Goal: Task Accomplishment & Management: Use online tool/utility

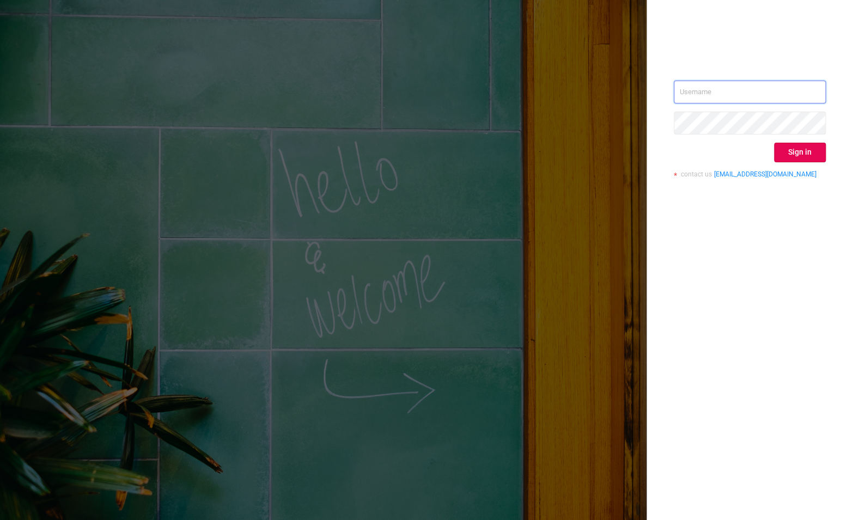
type input "[EMAIL_ADDRESS][DOMAIN_NAME]"
click at [824, 151] on button "Sign in" at bounding box center [800, 153] width 52 height 20
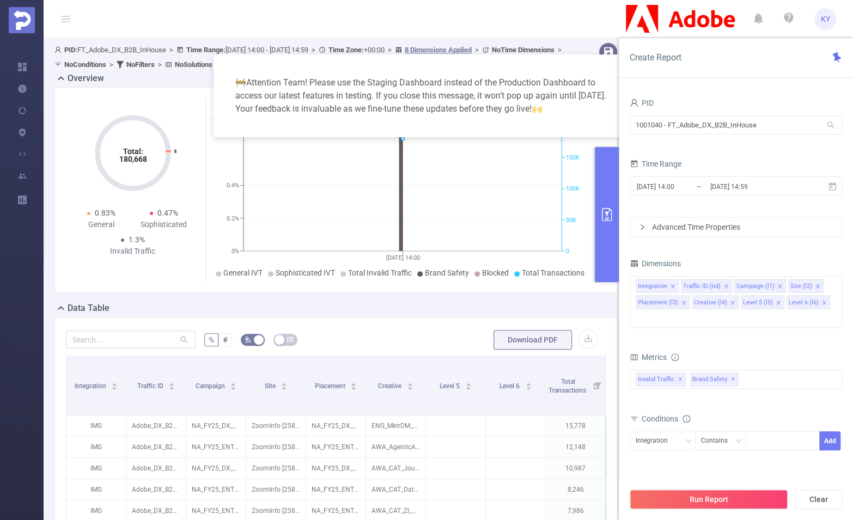
click at [602, 191] on button "primary" at bounding box center [607, 214] width 24 height 135
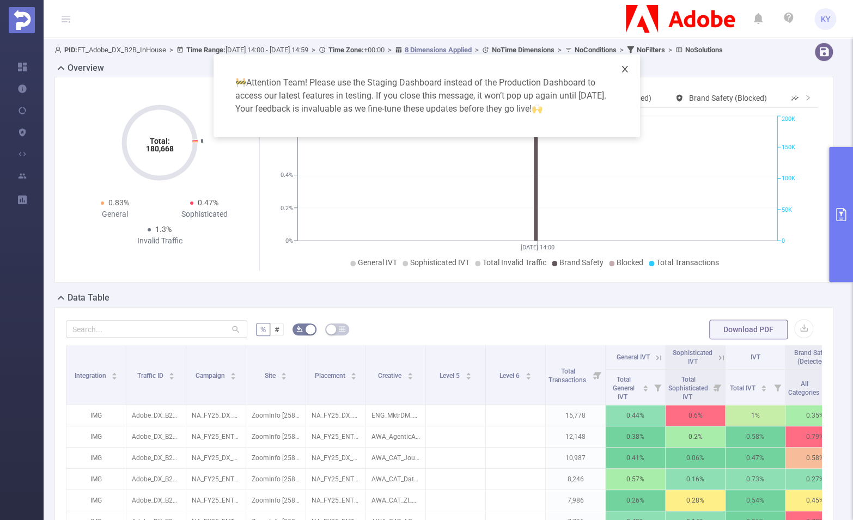
click at [629, 75] on span "Close" at bounding box center [624, 69] width 30 height 30
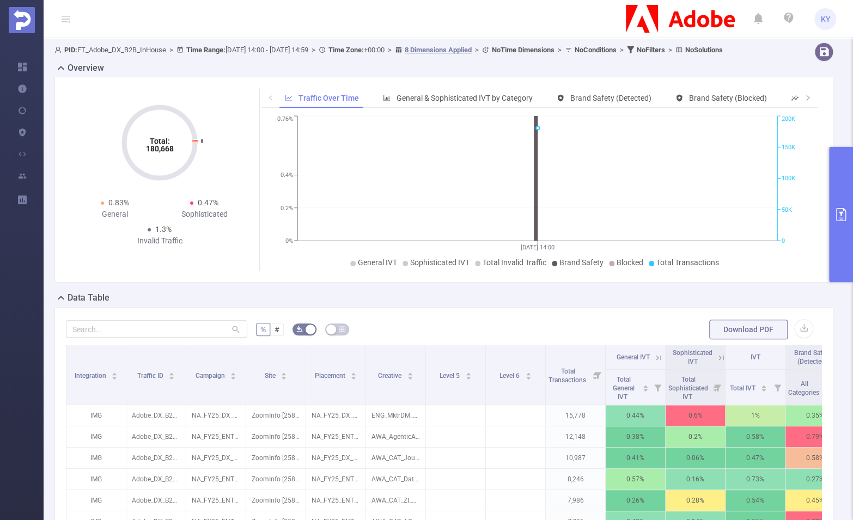
click at [840, 191] on button "primary" at bounding box center [841, 214] width 24 height 135
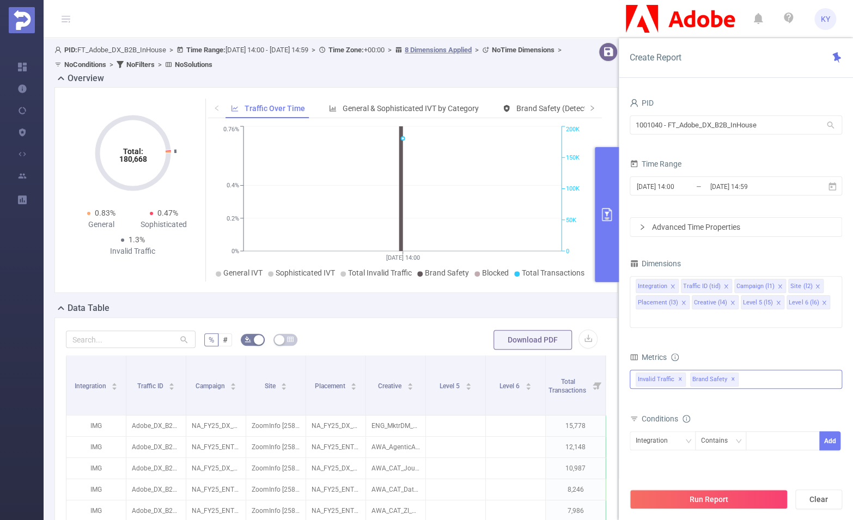
click at [771, 370] on div "Invalid Traffic ✕ Brand Safety ✕" at bounding box center [736, 379] width 212 height 19
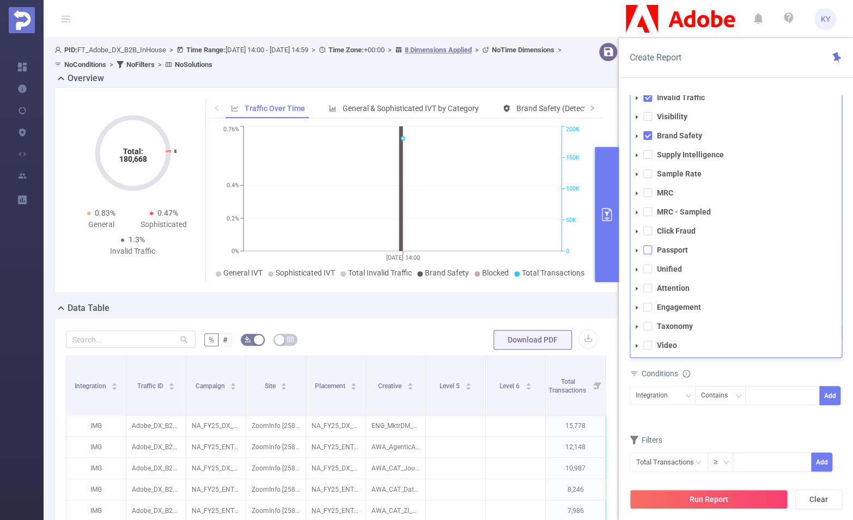
click at [650, 246] on span at bounding box center [647, 250] width 9 height 9
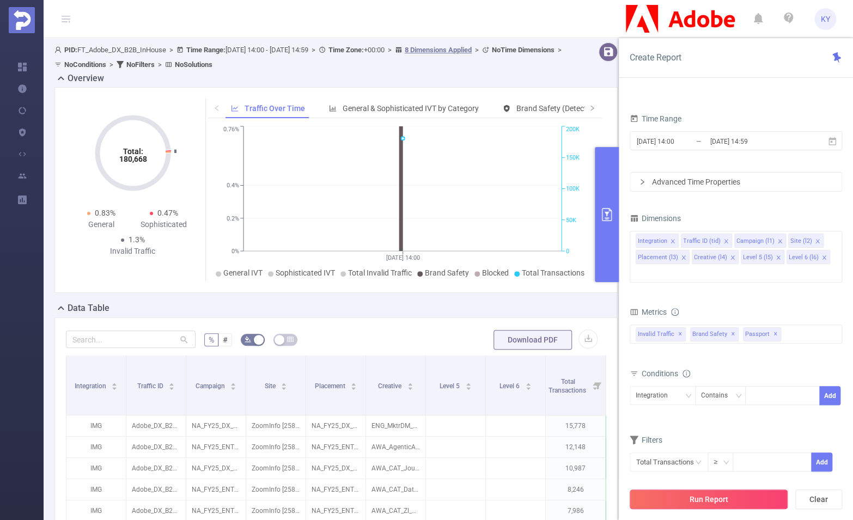
click at [727, 495] on button "Run Report" at bounding box center [709, 500] width 158 height 20
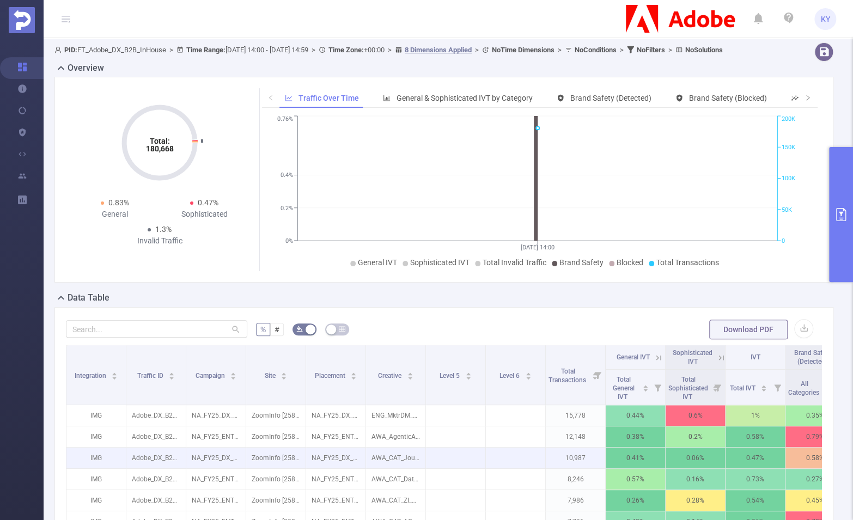
scroll to position [0, 392]
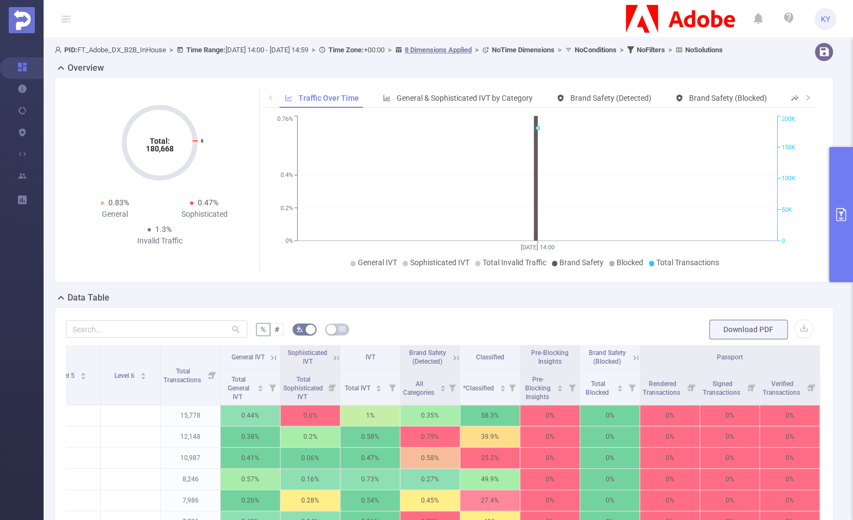
click at [835, 223] on button "primary" at bounding box center [841, 214] width 24 height 135
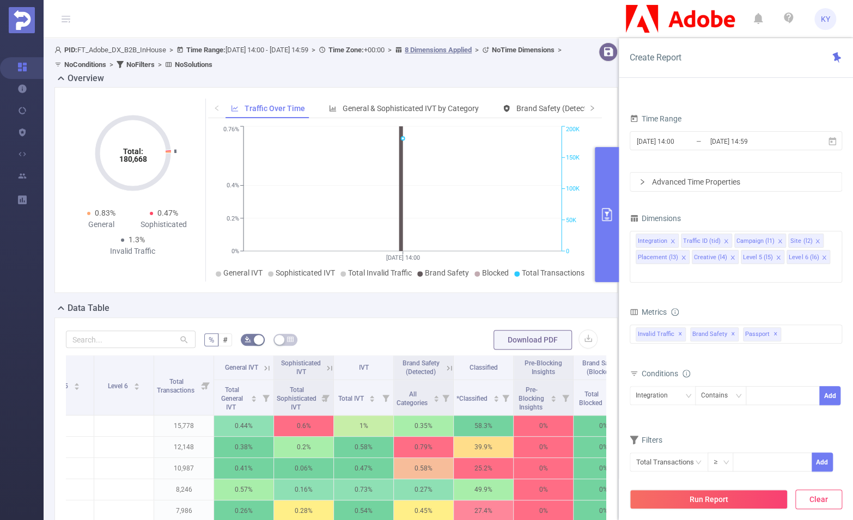
click at [819, 504] on button "Clear" at bounding box center [818, 500] width 47 height 20
click at [724, 145] on input "[DATE] 14:59" at bounding box center [753, 141] width 88 height 15
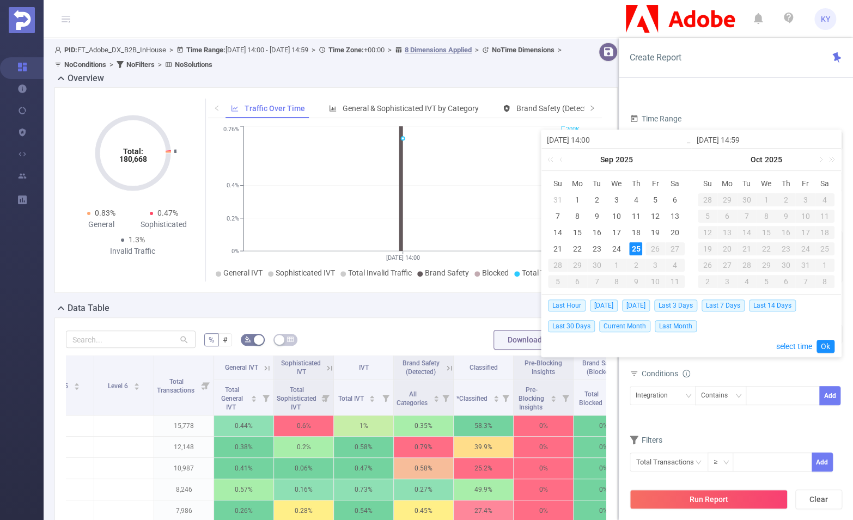
click at [735, 104] on form "PID 1001040 - FT_Adobe_DX_B2B_InHouse 1001040 - FT_Adobe_DX_B2B_InHouse Time Ra…" at bounding box center [736, 121] width 212 height 142
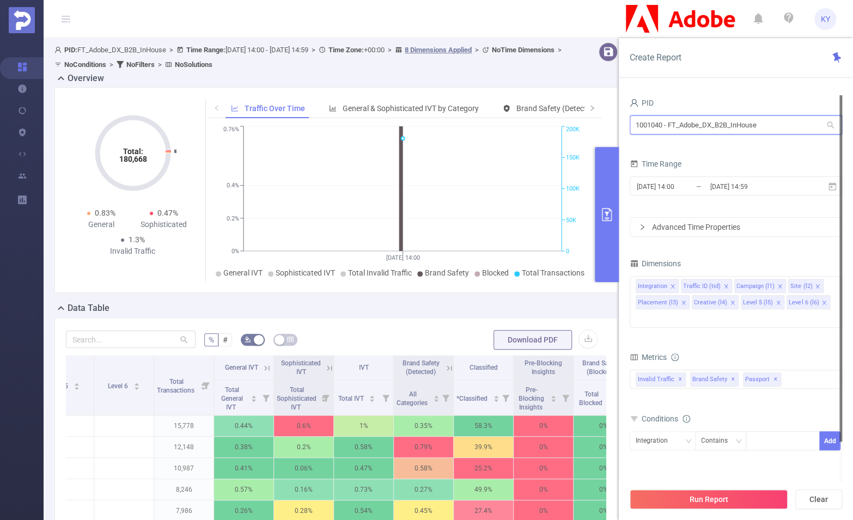
click at [728, 129] on input "1001040 - FT_Adobe_DX_B2B_InHouse" at bounding box center [736, 124] width 212 height 19
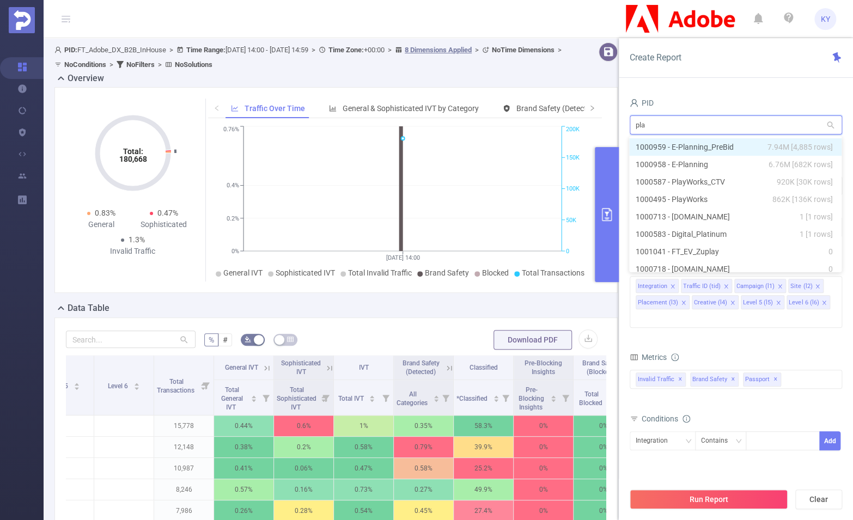
type input "play"
click at [777, 148] on span "920K [30K rows]" at bounding box center [805, 147] width 56 height 12
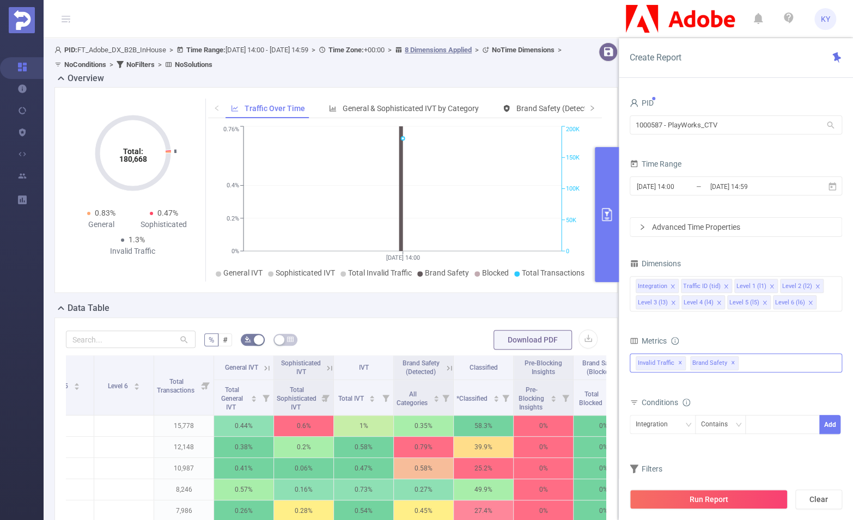
click at [758, 361] on div "Invalid Traffic ✕ Brand Safety ✕ Anti-Fraud Invalid Traffic Visibility Brand Sa…" at bounding box center [736, 362] width 212 height 19
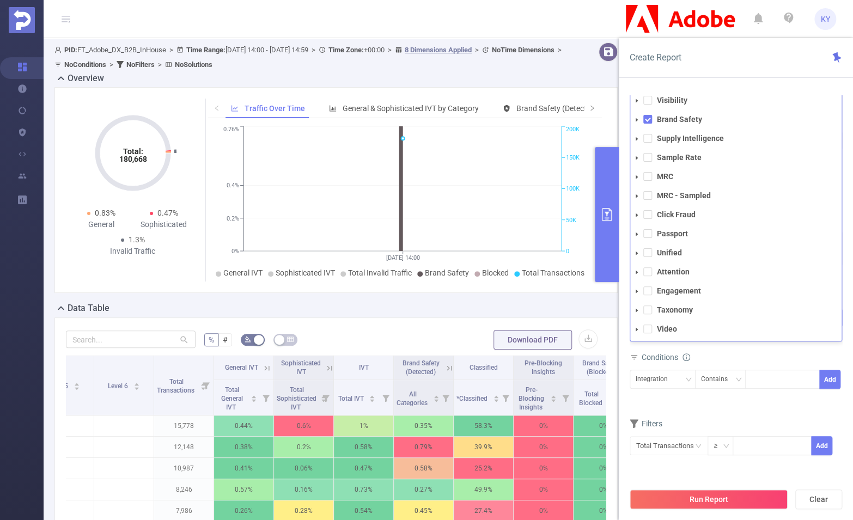
click at [645, 119] on span at bounding box center [647, 119] width 9 height 9
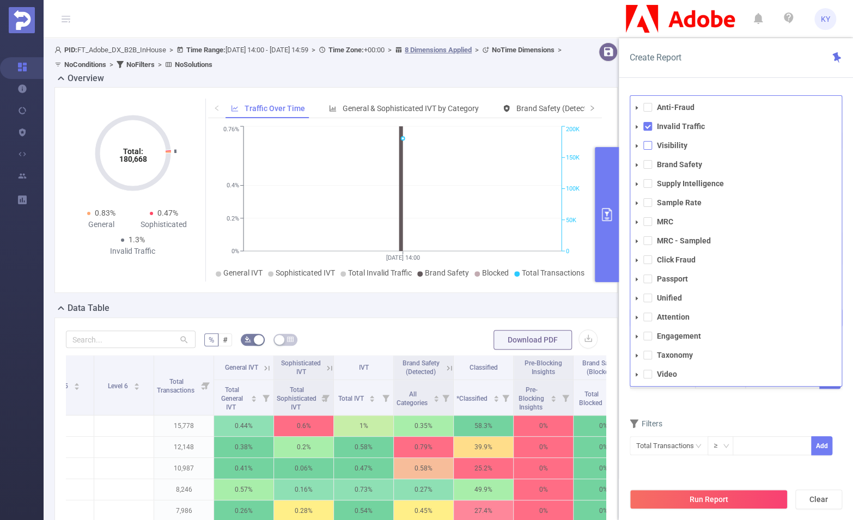
click at [651, 144] on span at bounding box center [647, 145] width 9 height 9
click at [646, 280] on span at bounding box center [647, 278] width 9 height 9
click at [720, 500] on button "Run Report" at bounding box center [709, 500] width 158 height 20
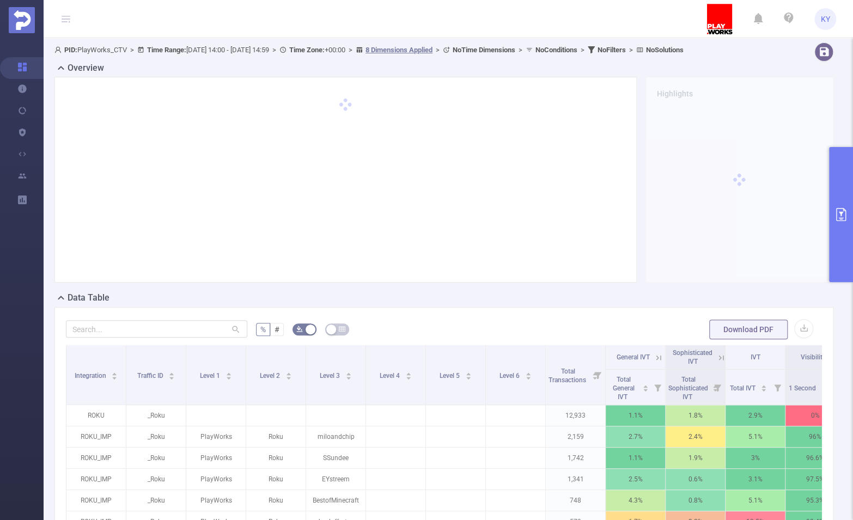
click at [606, 306] on div "Data Table" at bounding box center [447, 298] width 787 height 15
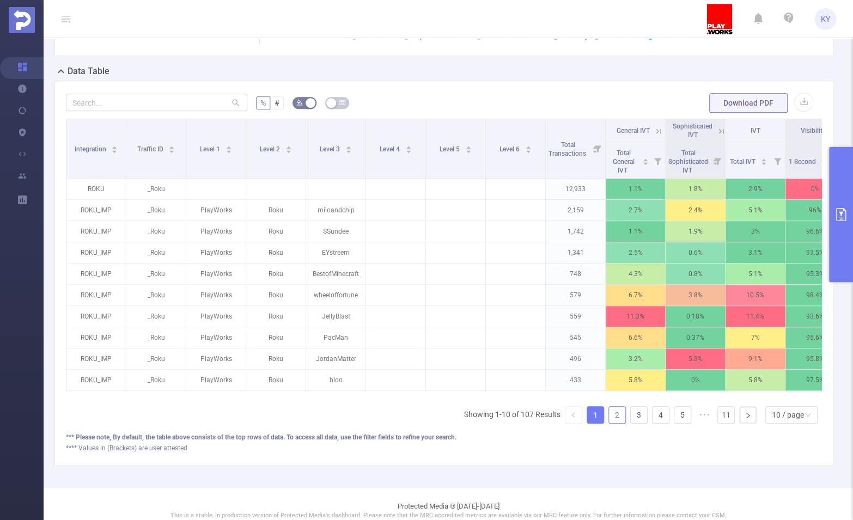
click at [609, 423] on link "2" at bounding box center [617, 415] width 16 height 16
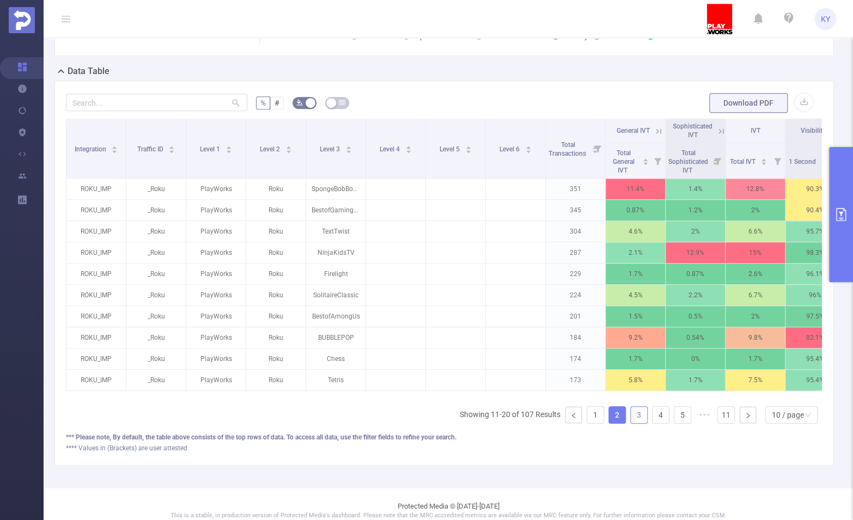
click at [631, 423] on link "3" at bounding box center [639, 415] width 16 height 16
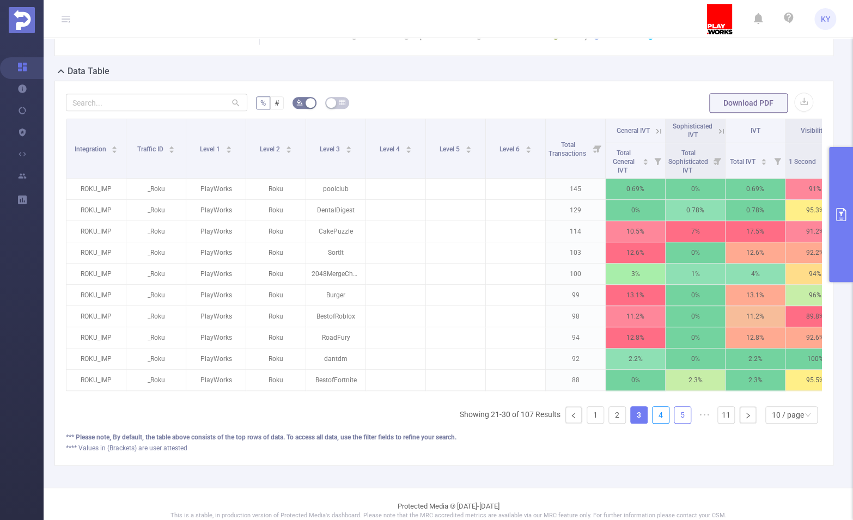
click at [652, 423] on link "4" at bounding box center [660, 415] width 16 height 16
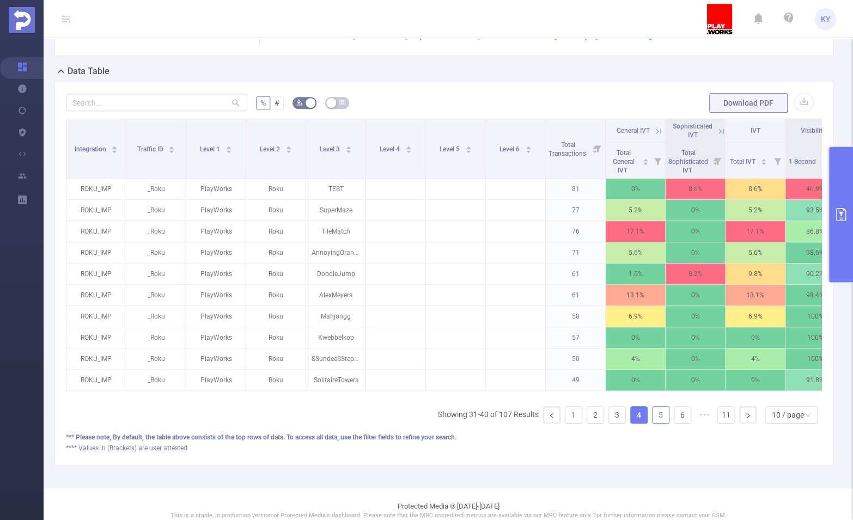
click at [655, 423] on link "5" at bounding box center [660, 415] width 16 height 16
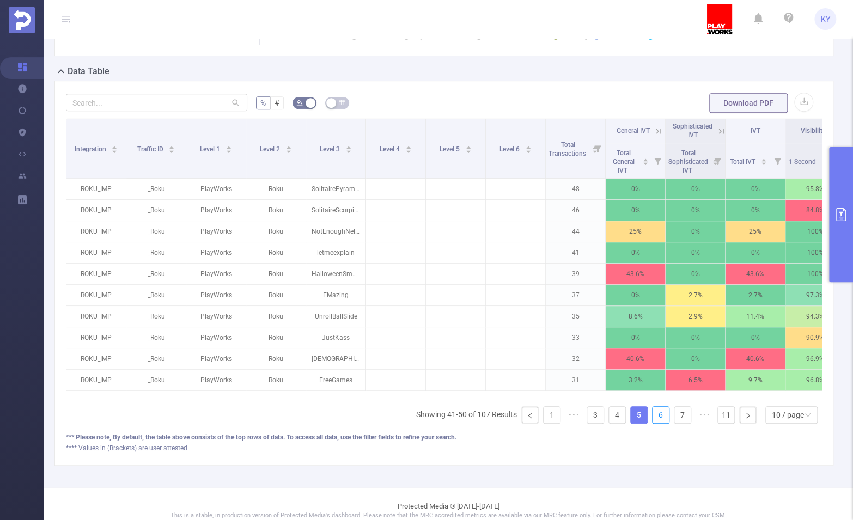
click at [655, 423] on link "6" at bounding box center [660, 415] width 16 height 16
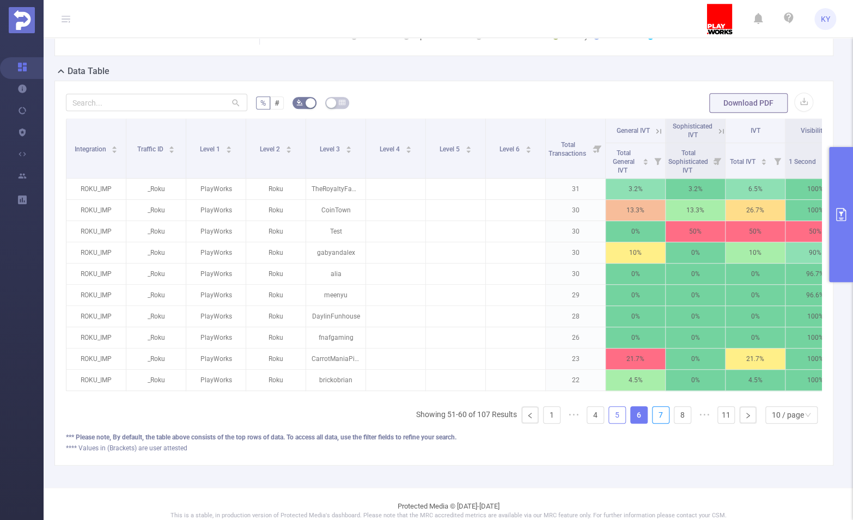
click at [655, 423] on link "7" at bounding box center [660, 415] width 16 height 16
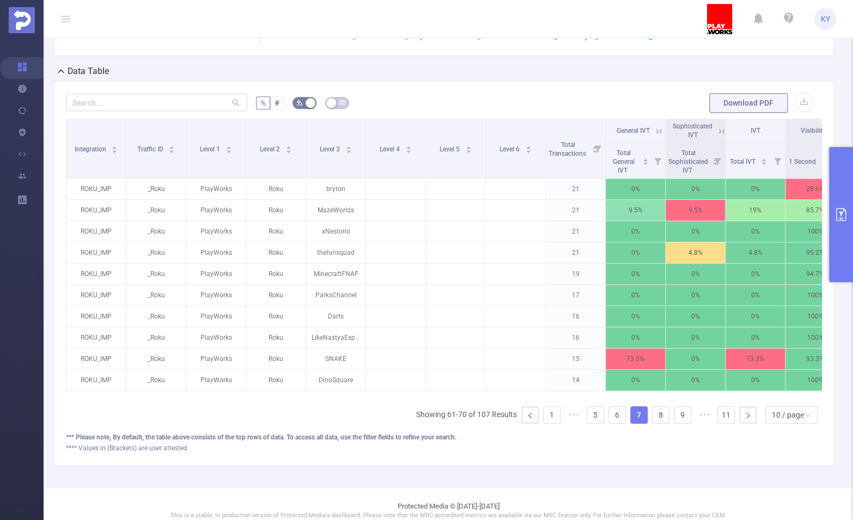
click at [840, 261] on button "primary" at bounding box center [841, 214] width 24 height 135
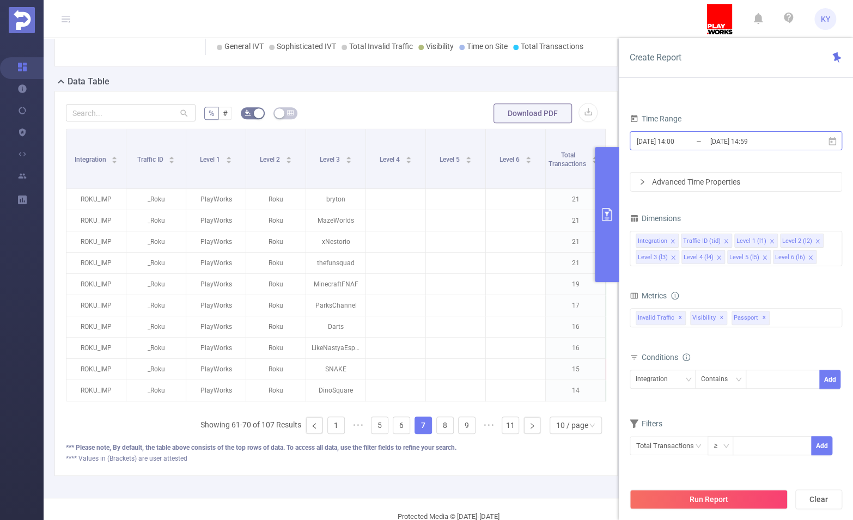
click at [746, 139] on input "[DATE] 14:59" at bounding box center [753, 141] width 88 height 15
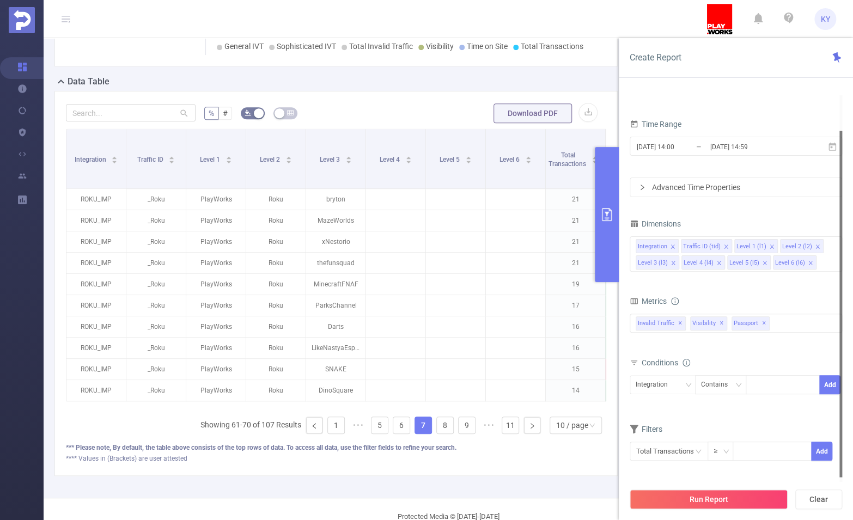
click at [702, 101] on form "PID 1000587 - PlayWorks_CTV 1000587 - PlayWorks_CTV Time Range [DATE] 14:00 _ […" at bounding box center [736, 127] width 212 height 142
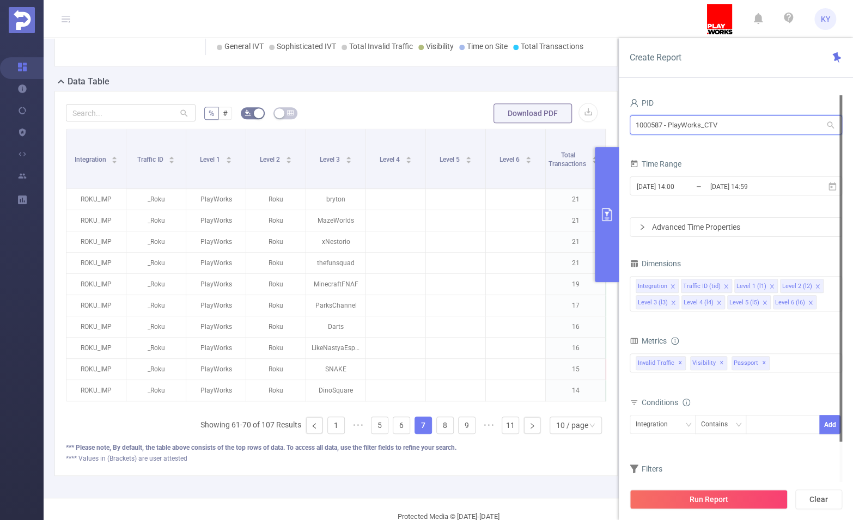
click at [719, 129] on input "1000587 - PlayWorks_CTV" at bounding box center [736, 124] width 212 height 19
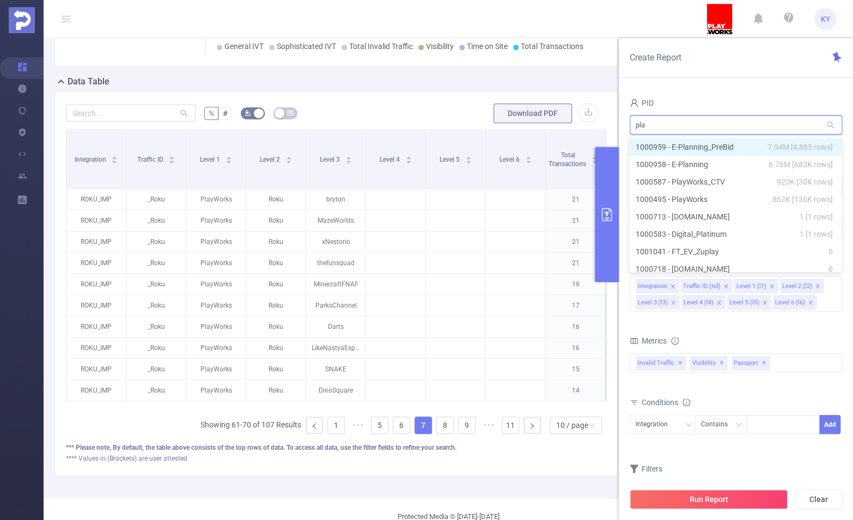
type input "play"
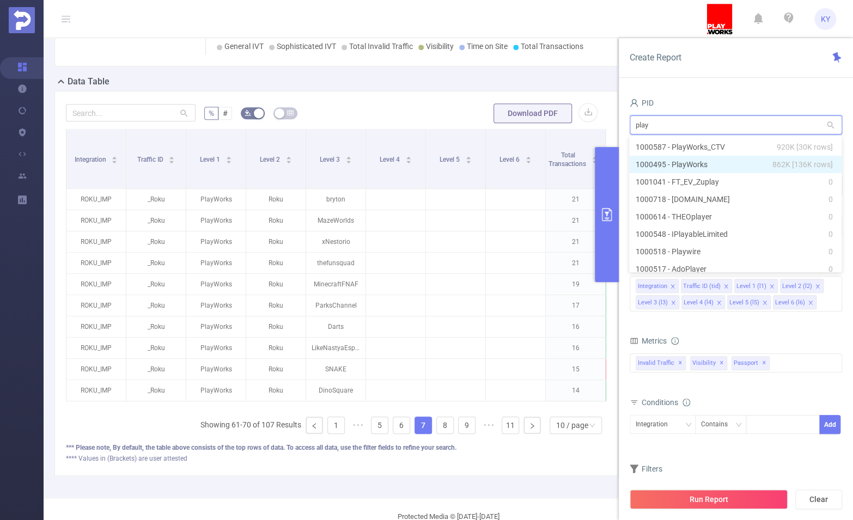
click at [715, 161] on li "1000495 - PlayWorks 862K [136K rows]" at bounding box center [735, 164] width 212 height 17
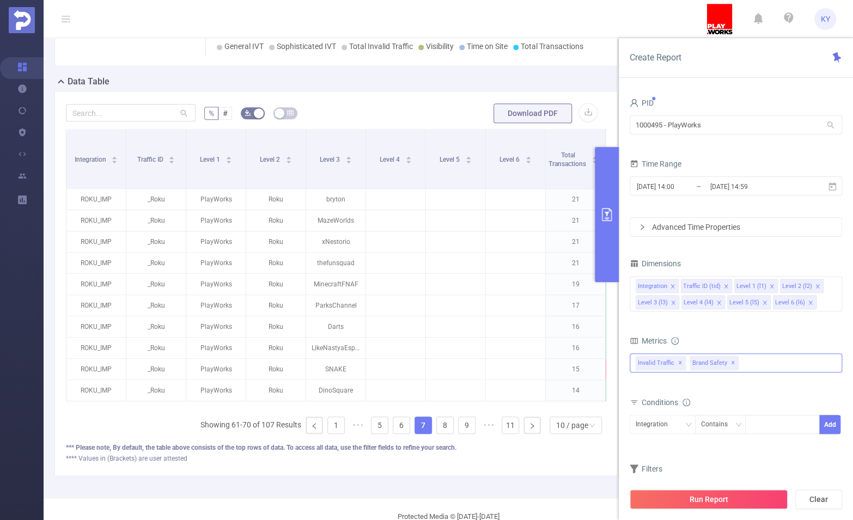
click at [753, 360] on div "Invalid Traffic ✕ Anti-Fraud Invalid Traffic Visibility Brand Safety Supply Int…" at bounding box center [736, 362] width 212 height 19
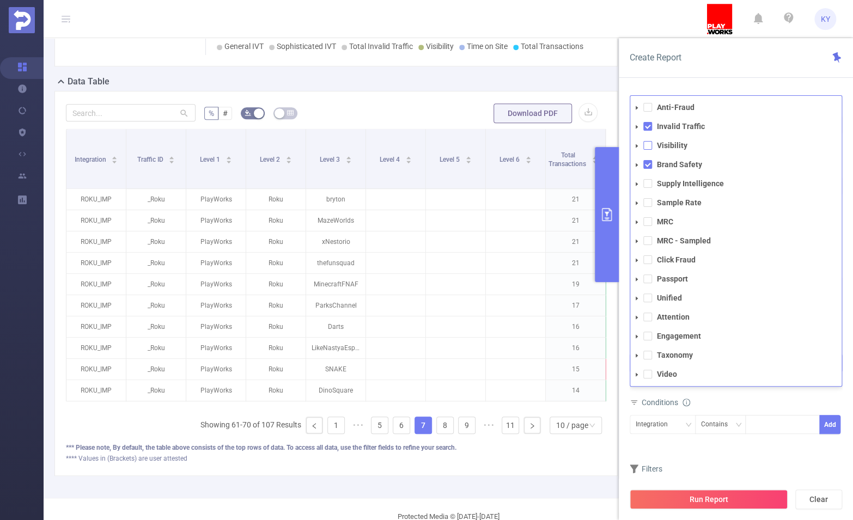
click at [644, 145] on span at bounding box center [647, 145] width 9 height 9
click at [646, 282] on span at bounding box center [647, 278] width 9 height 9
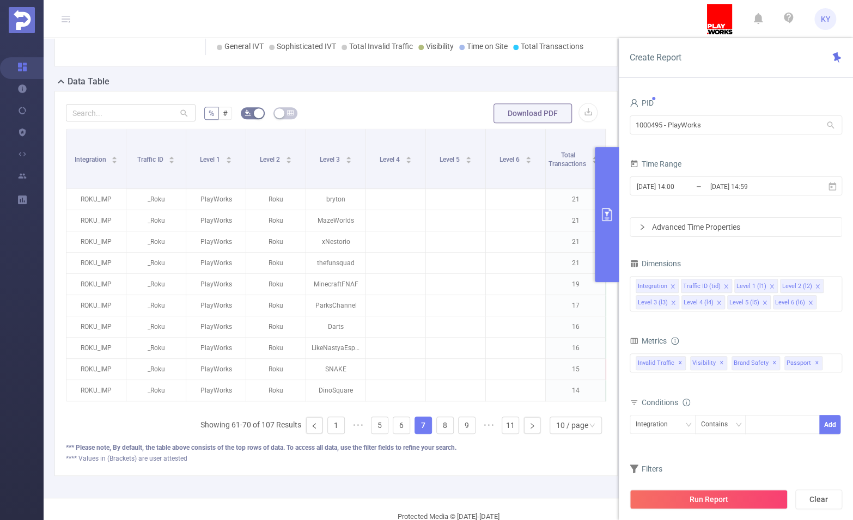
click at [668, 488] on div "Run Report Clear" at bounding box center [736, 499] width 234 height 41
click at [670, 495] on button "Run Report" at bounding box center [709, 500] width 158 height 20
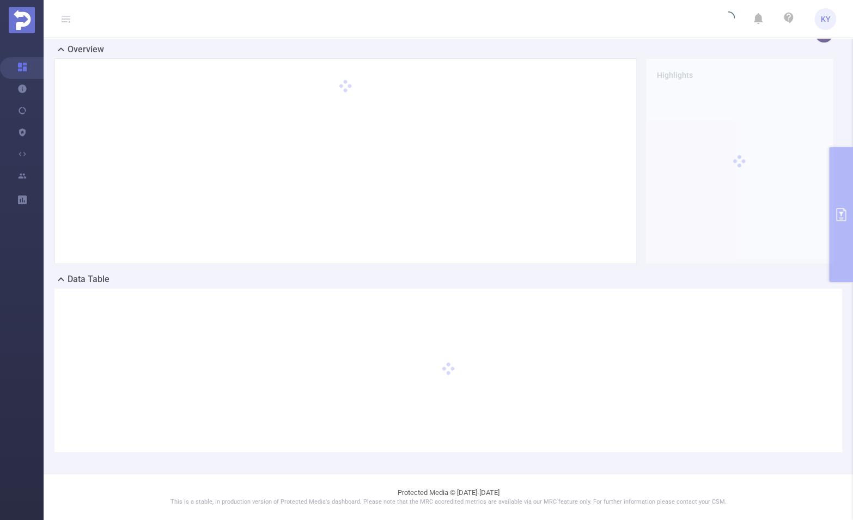
scroll to position [17, 0]
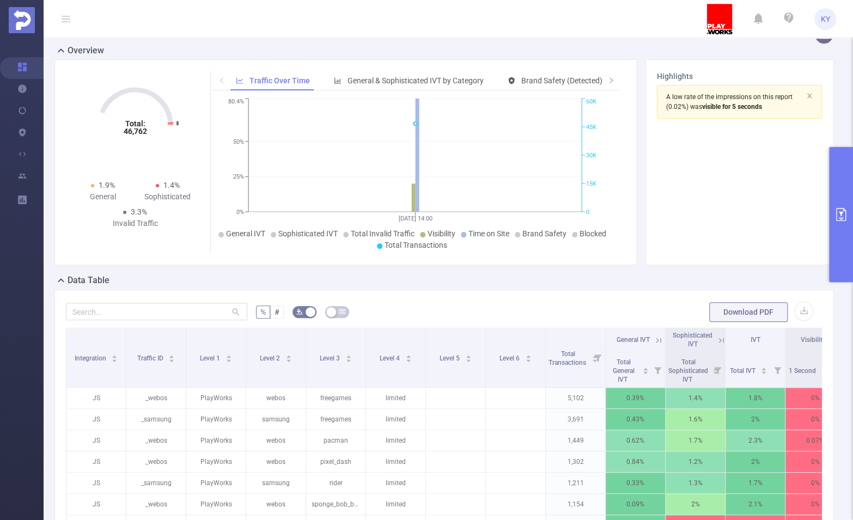
scroll to position [38, 0]
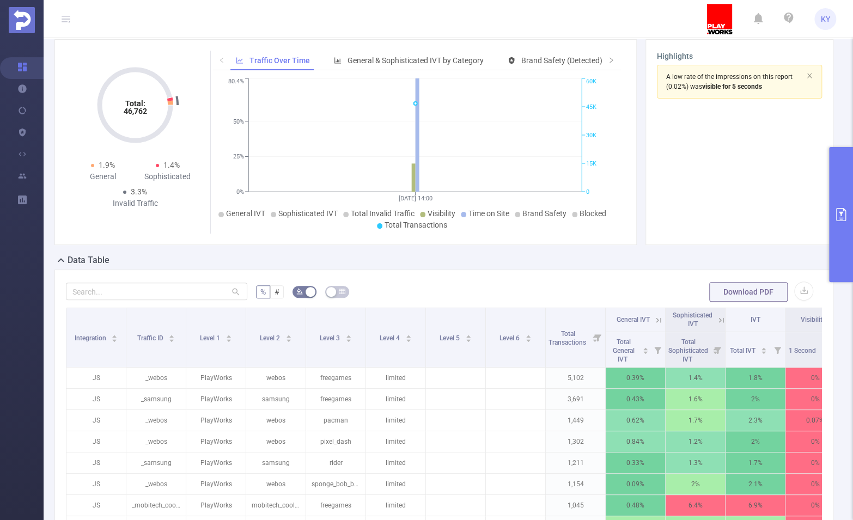
click at [135, 281] on div at bounding box center [156, 292] width 181 height 22
click at [156, 301] on div "% # Download PDF Integration Traffic ID Level 1 Level 2 Level 3 Level 4 Level 5…" at bounding box center [444, 478] width 756 height 394
click at [155, 295] on input "text" at bounding box center [156, 291] width 181 height 17
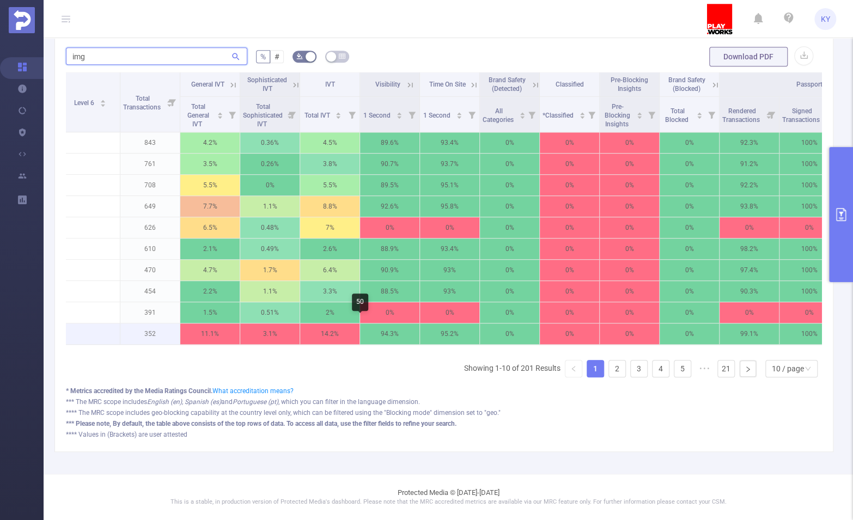
scroll to position [0, 511]
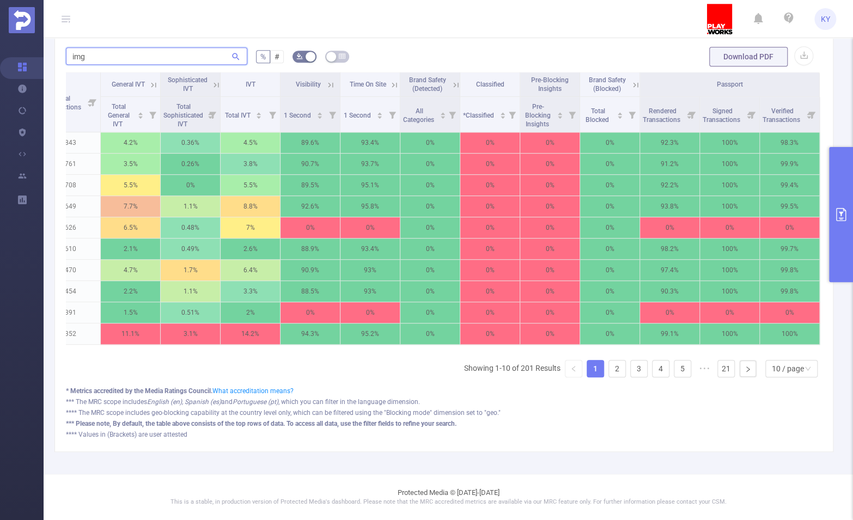
type input "img"
click at [328, 82] on icon at bounding box center [330, 84] width 5 height 5
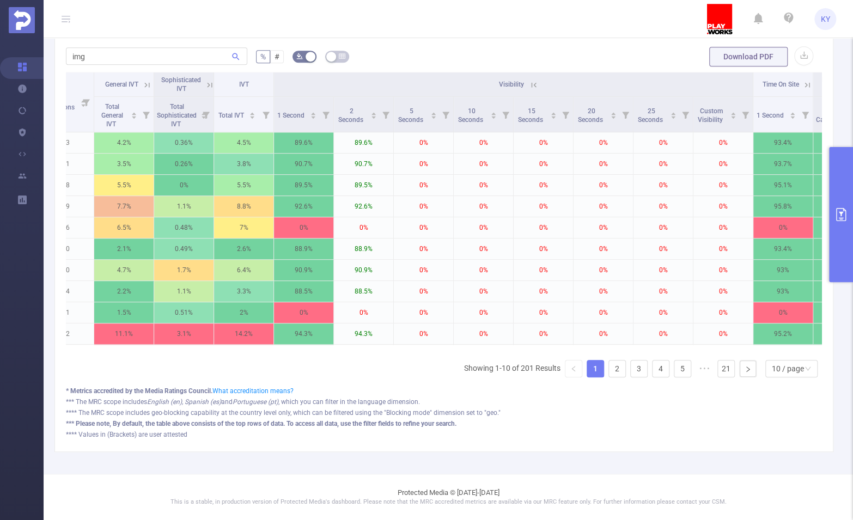
click at [807, 82] on icon at bounding box center [807, 84] width 5 height 5
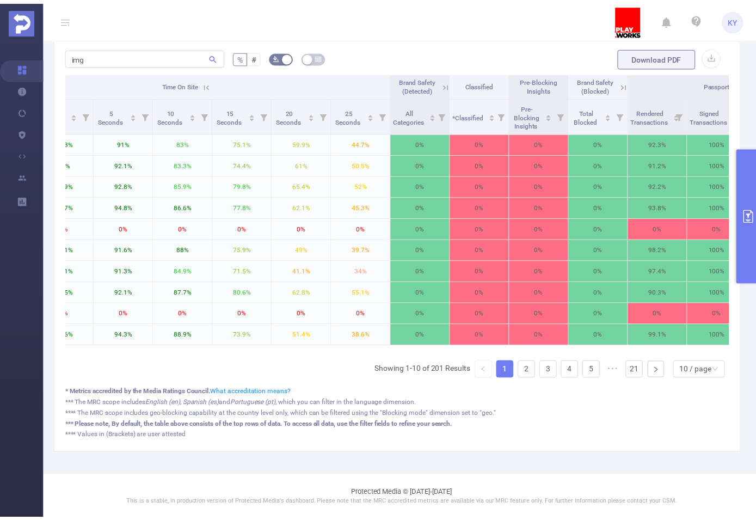
scroll to position [287, 0]
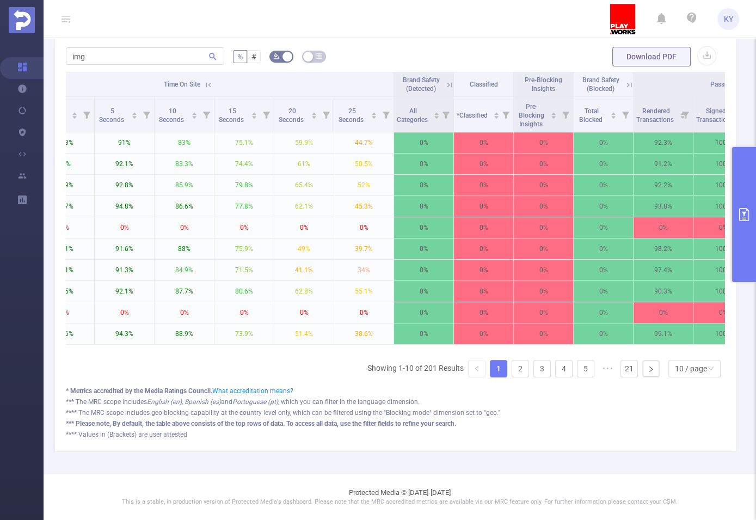
click at [736, 215] on button "primary" at bounding box center [744, 214] width 24 height 135
